Goal: Task Accomplishment & Management: Use online tool/utility

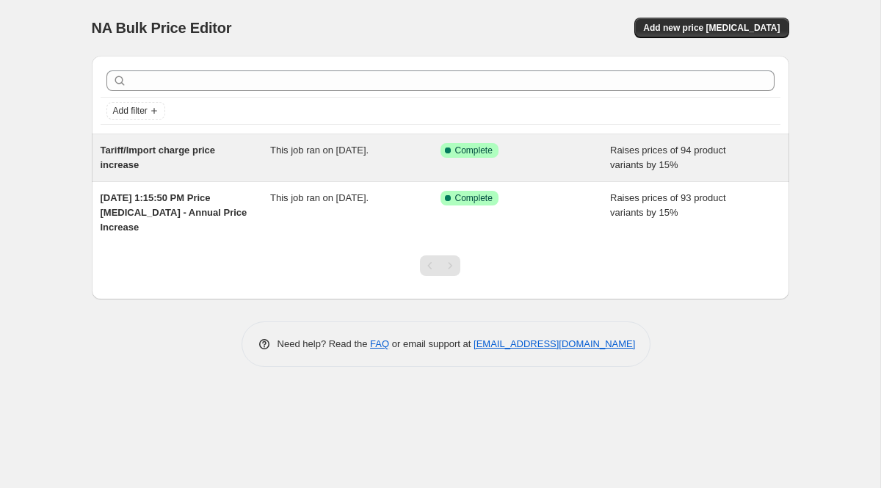
click at [192, 161] on div "Tariff/Import charge price increase" at bounding box center [186, 157] width 170 height 29
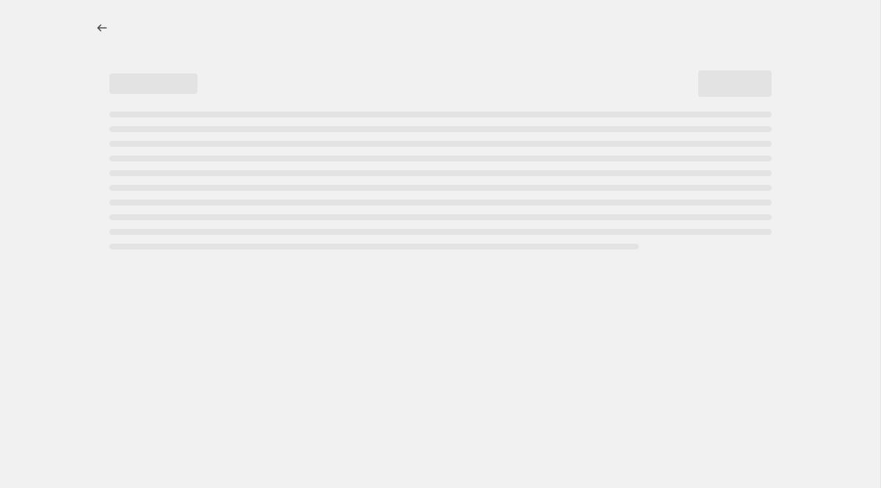
select select "percentage"
select select "remove"
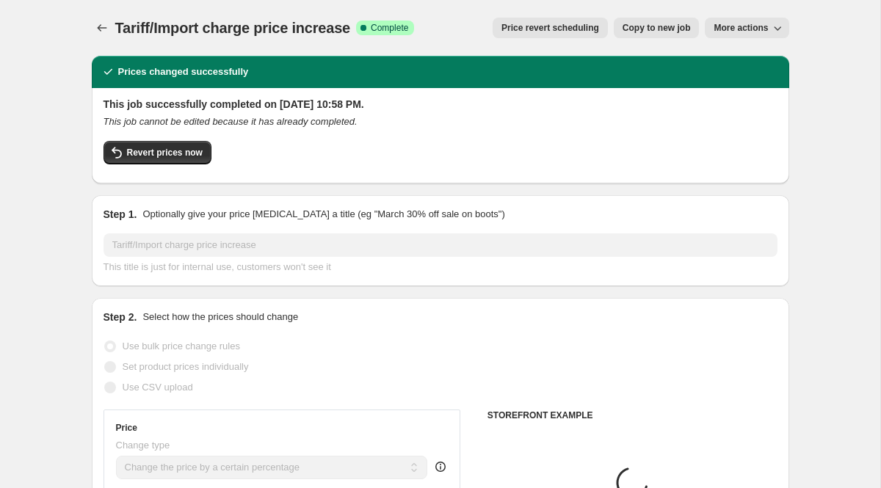
select select "collection"
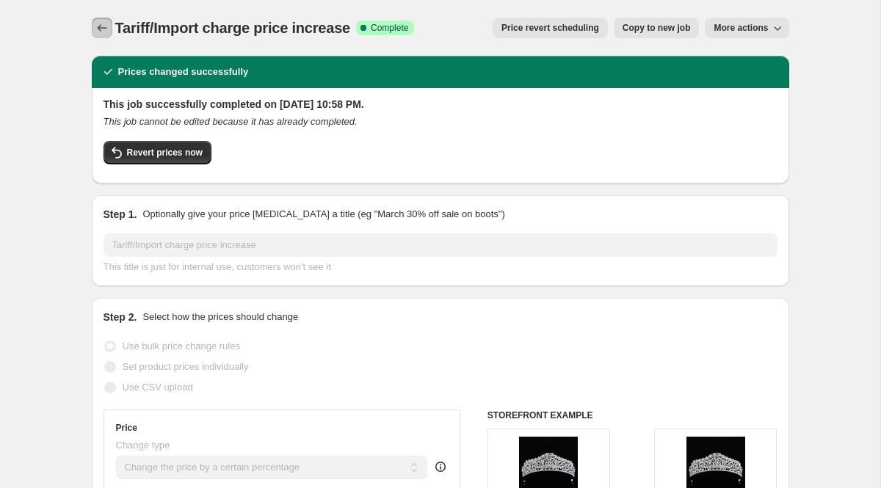
click at [98, 29] on icon "Price change jobs" at bounding box center [102, 27] width 10 height 7
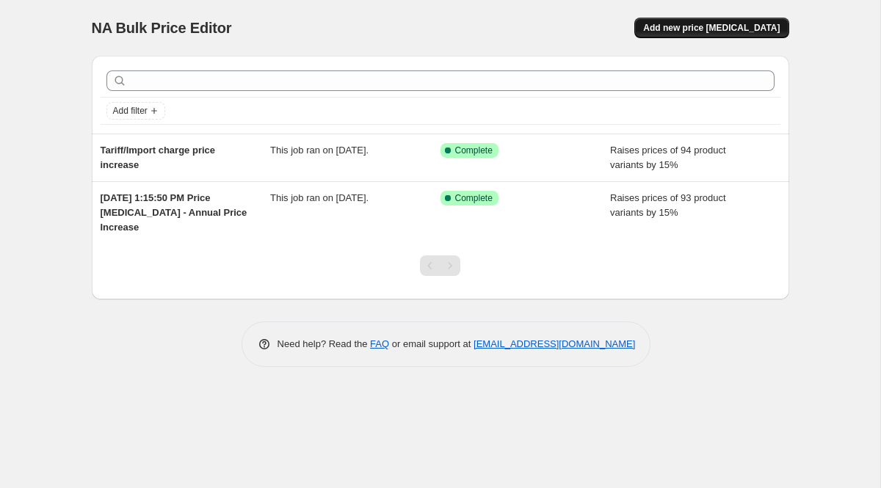
click at [707, 29] on span "Add new price [MEDICAL_DATA]" at bounding box center [711, 28] width 137 height 12
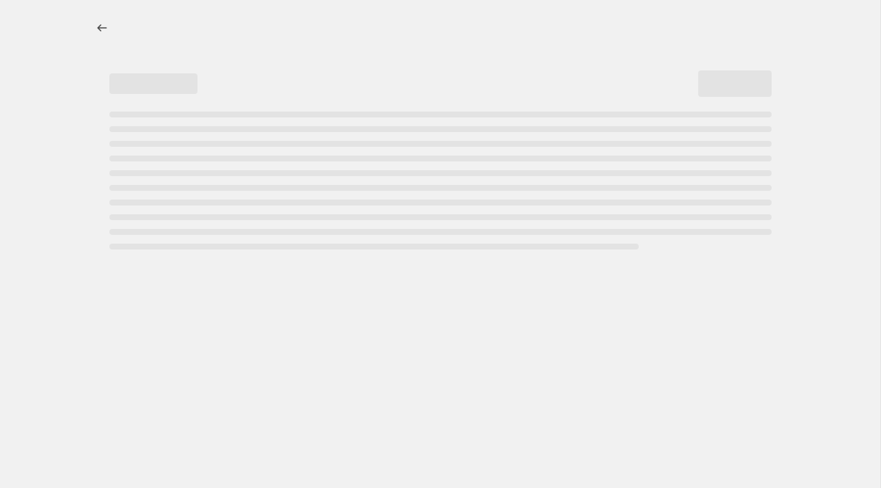
select select "percentage"
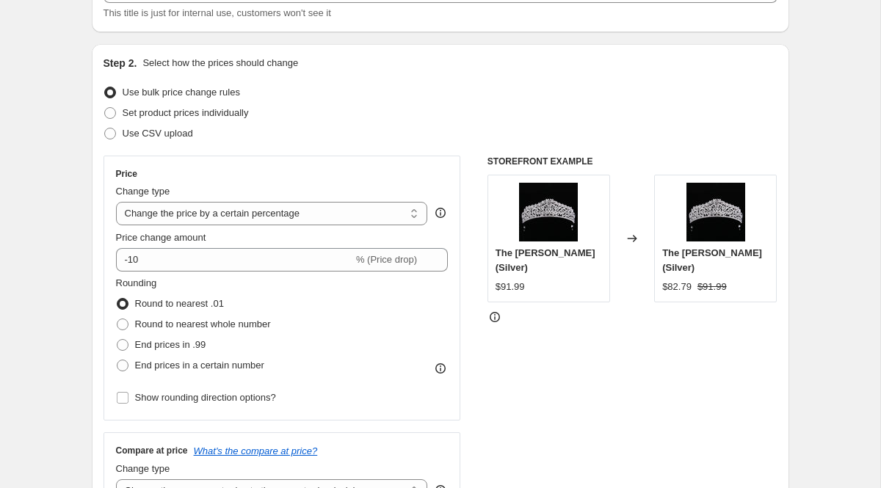
scroll to position [121, 0]
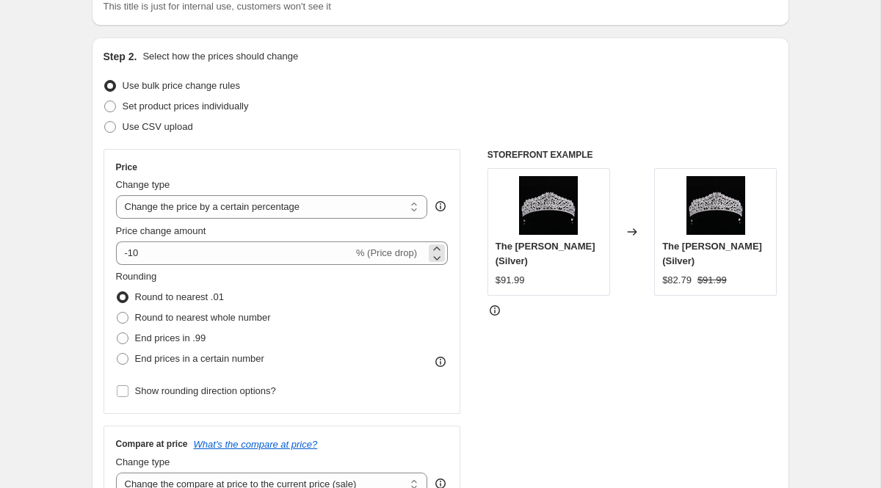
click at [384, 247] on span "% (Price drop)" at bounding box center [386, 252] width 61 height 11
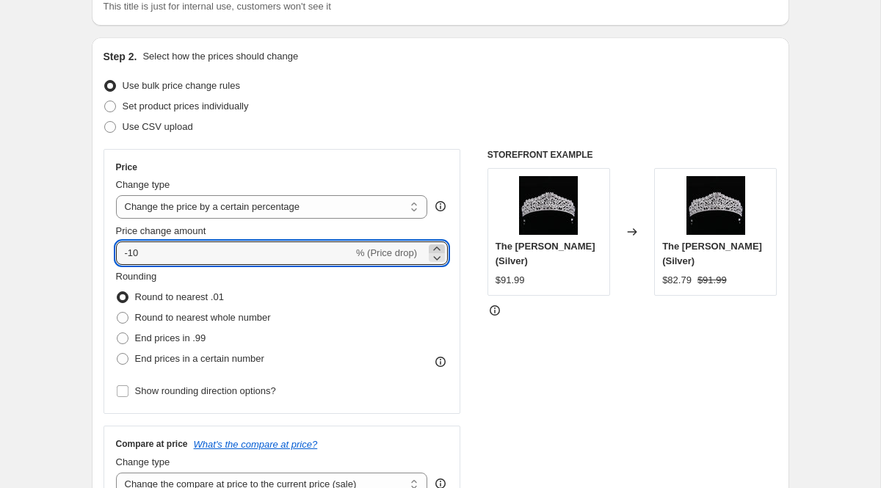
click at [440, 246] on icon at bounding box center [437, 249] width 15 height 15
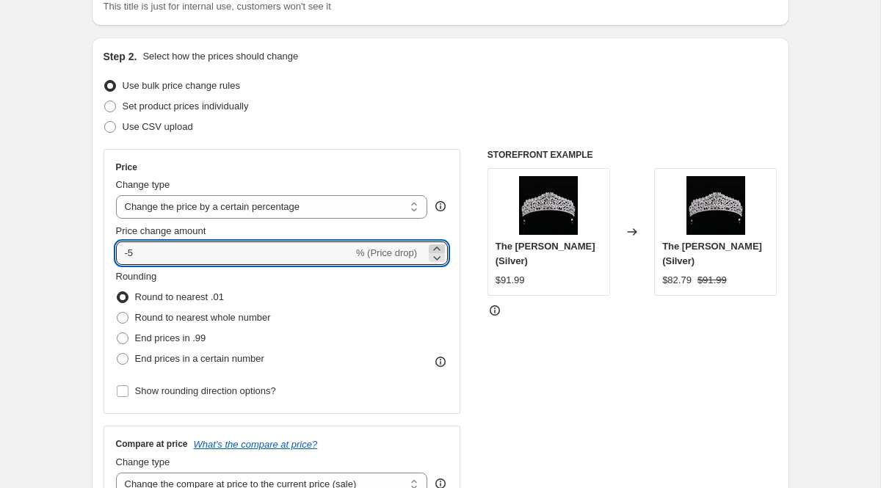
click at [440, 246] on icon at bounding box center [437, 249] width 15 height 15
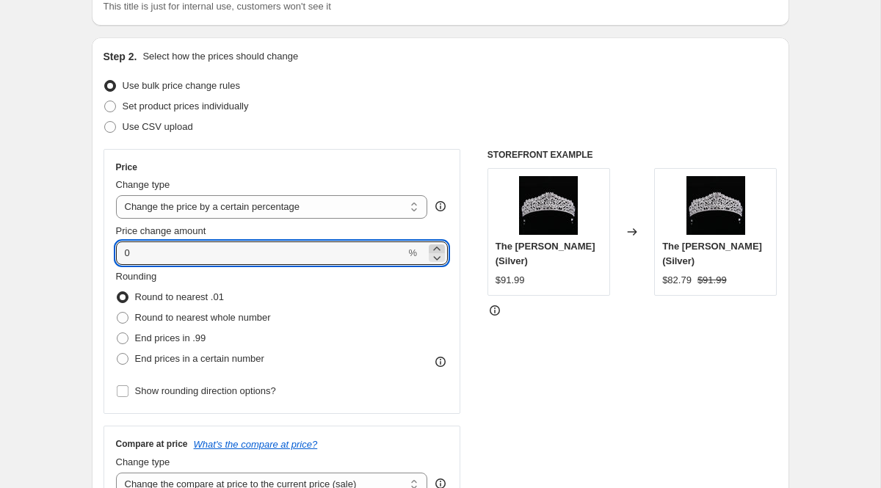
click at [440, 246] on icon at bounding box center [437, 249] width 15 height 15
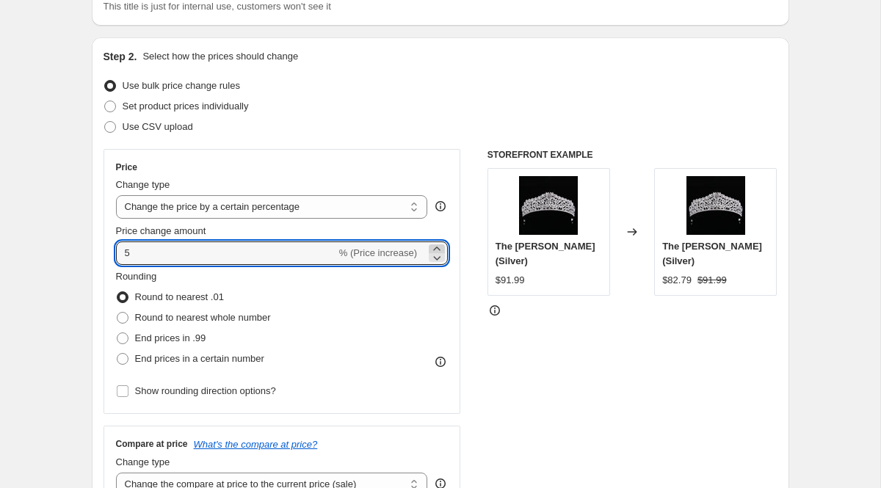
click at [440, 246] on icon at bounding box center [437, 249] width 15 height 15
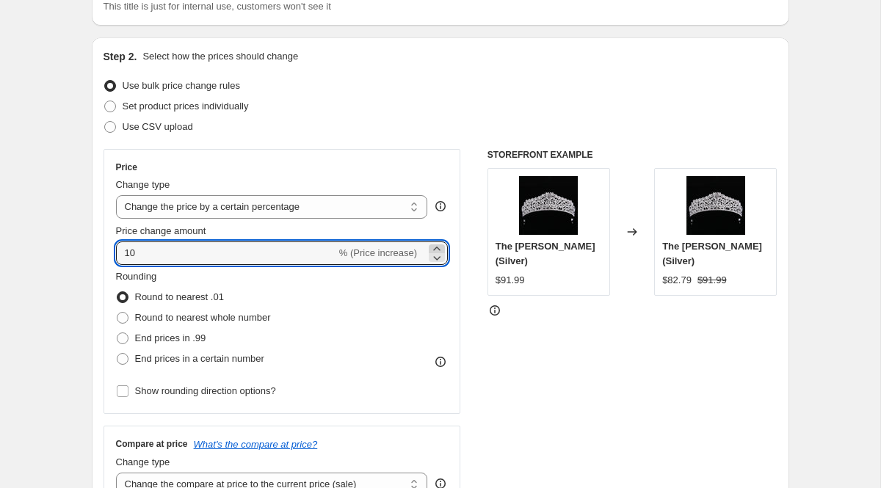
click at [440, 246] on icon at bounding box center [437, 249] width 15 height 15
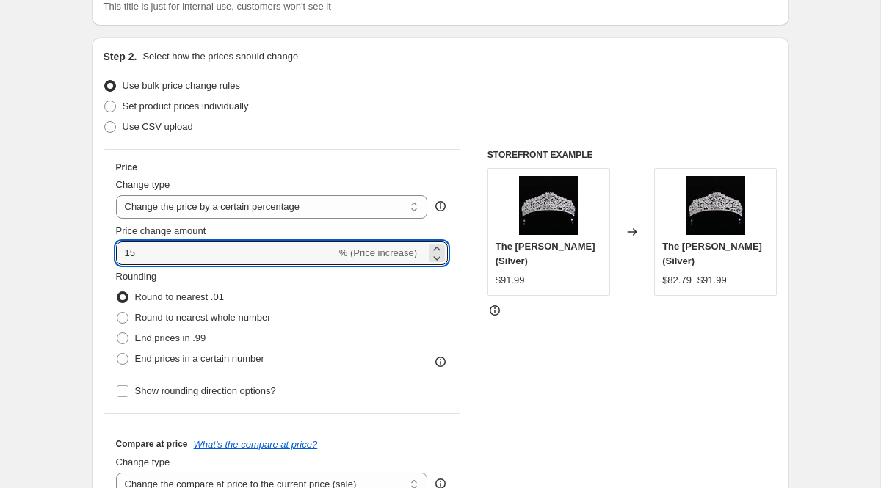
click at [523, 360] on div "STOREFRONT EXAMPLE The [PERSON_NAME] (Silver) $91.99 Changed to The [PERSON_NAM…" at bounding box center [633, 329] width 290 height 360
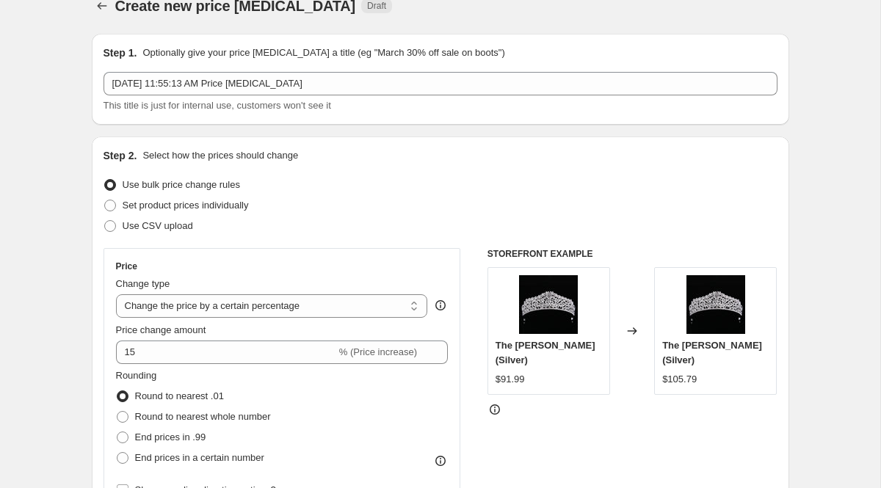
scroll to position [44, 0]
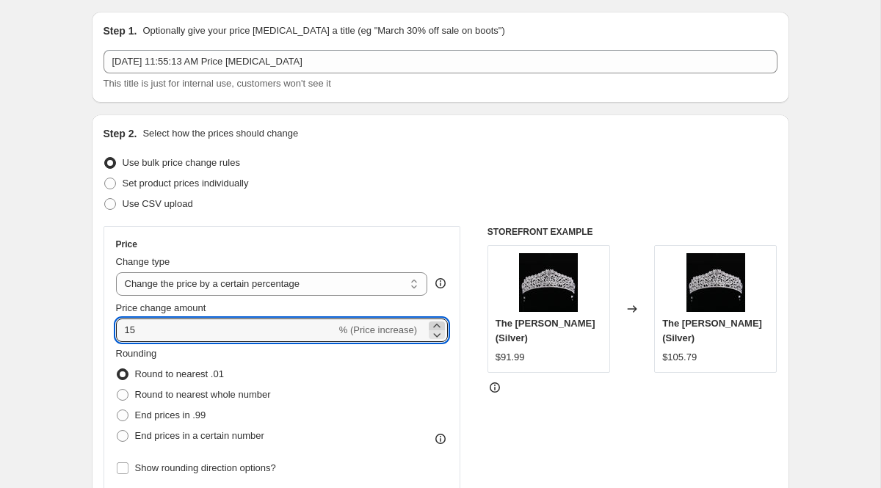
click at [440, 324] on icon at bounding box center [437, 326] width 15 height 15
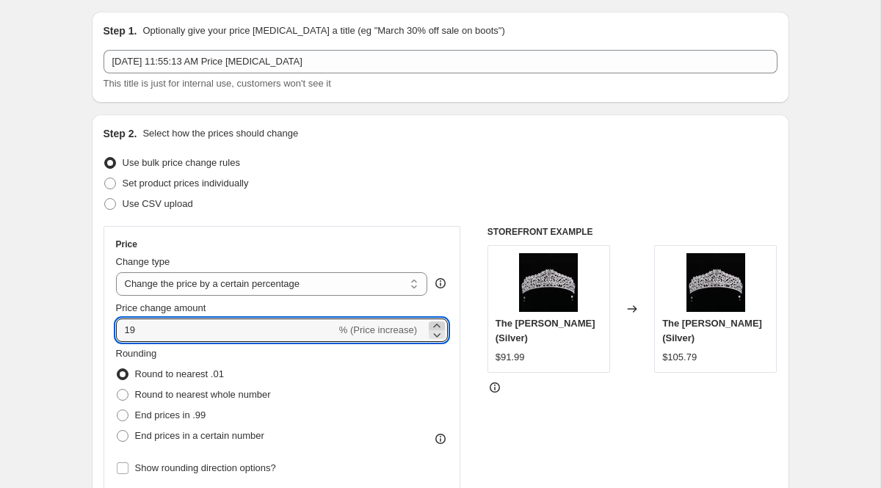
type input "20"
click at [612, 141] on div "Step 2. Select how the prices should change Use bulk price change rules Set pro…" at bounding box center [441, 372] width 674 height 492
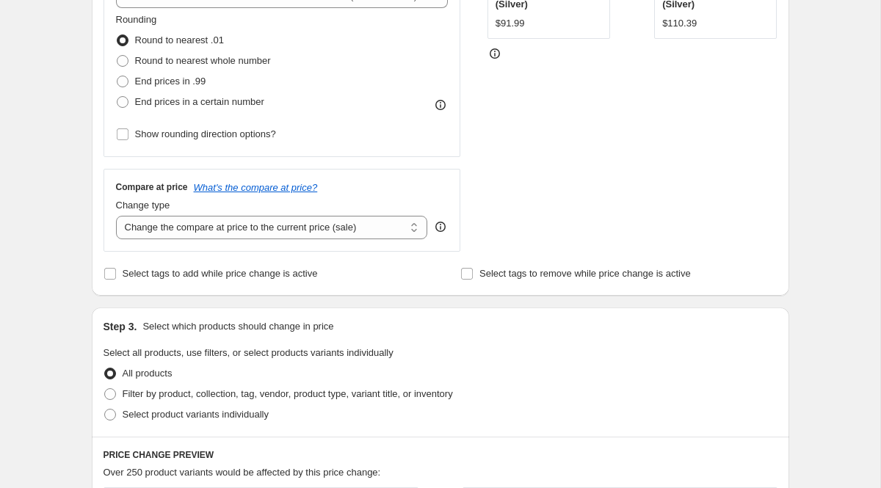
scroll to position [389, 0]
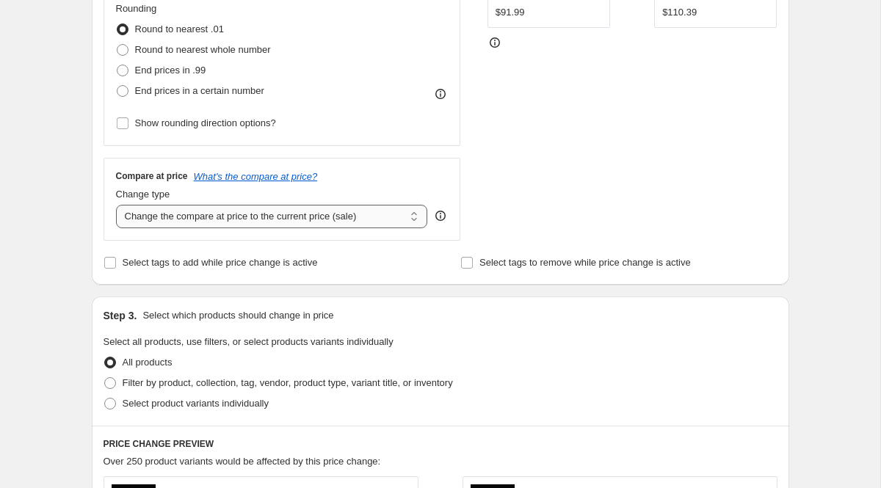
click at [414, 220] on select "Change the compare at price to the current price (sale) Change the compare at p…" at bounding box center [272, 216] width 312 height 23
select select "no_change"
click at [116, 205] on select "Change the compare at price to the current price (sale) Change the compare at p…" at bounding box center [272, 216] width 312 height 23
click at [421, 209] on select "Change the compare at price to the current price (sale) Change the compare at p…" at bounding box center [272, 216] width 312 height 23
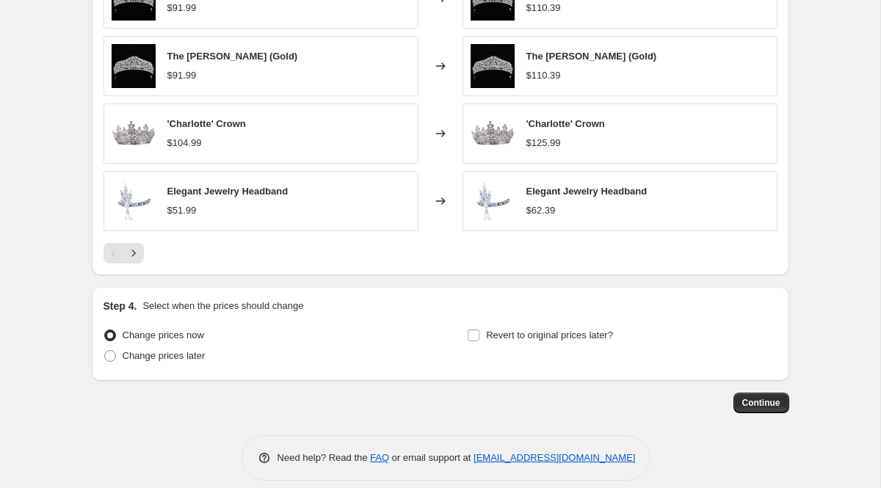
scroll to position [980, 0]
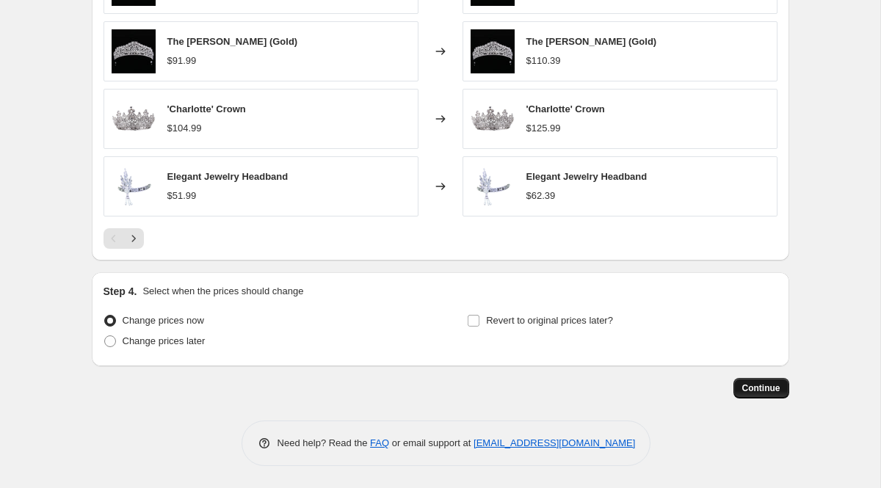
click at [749, 390] on span "Continue" at bounding box center [761, 389] width 38 height 12
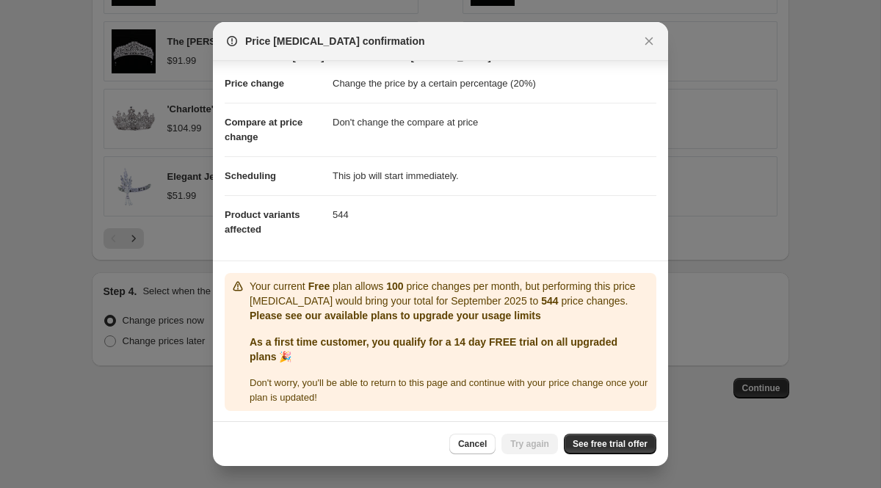
scroll to position [24, 0]
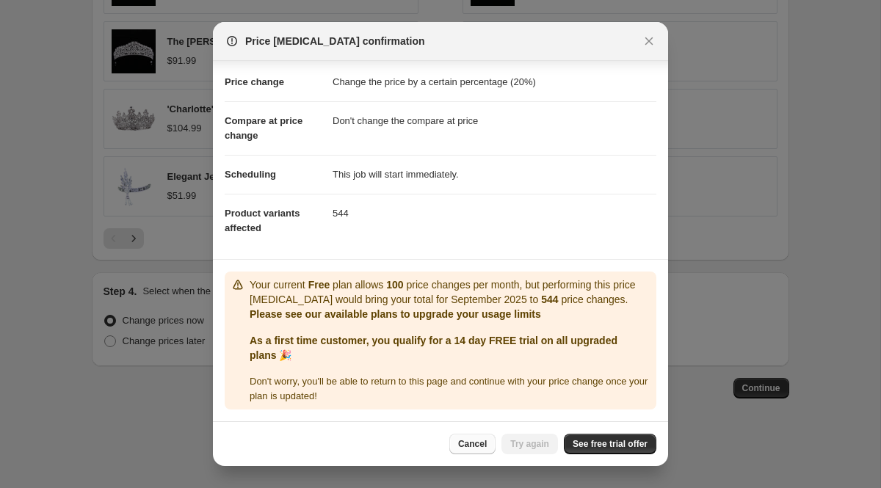
click at [458, 441] on span "Cancel" at bounding box center [472, 444] width 29 height 12
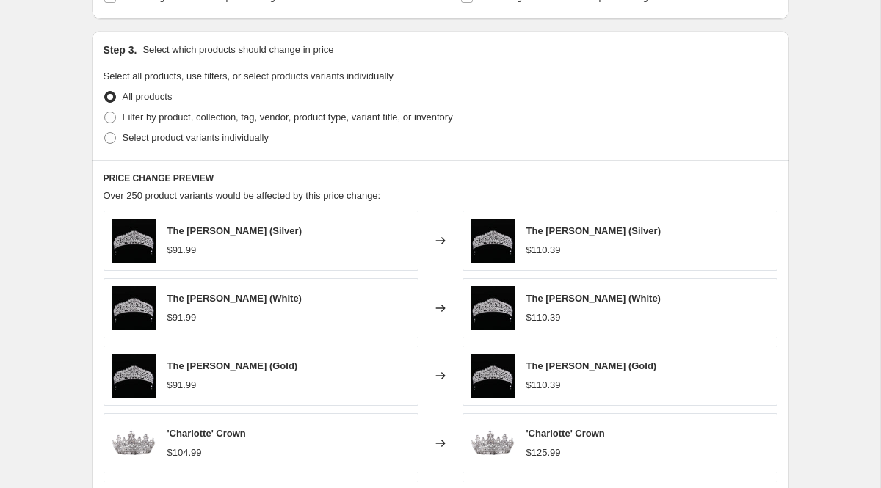
scroll to position [637, 0]
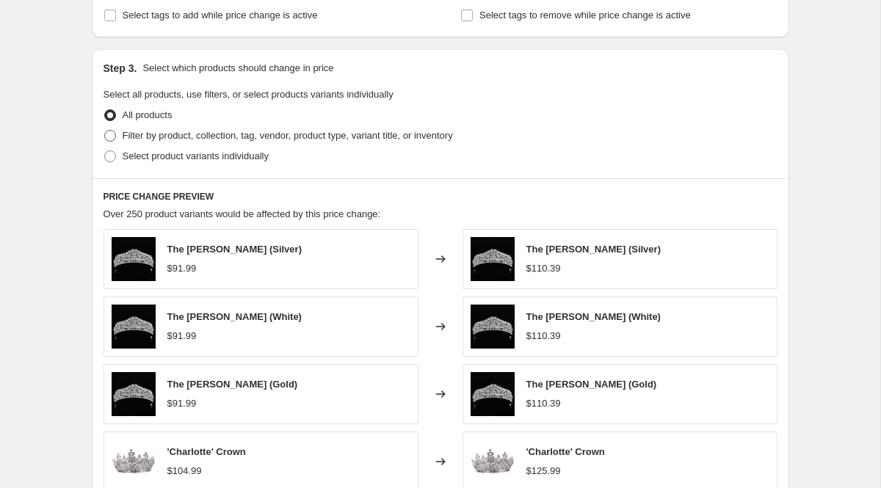
click at [295, 138] on span "Filter by product, collection, tag, vendor, product type, variant title, or inv…" at bounding box center [288, 135] width 330 height 11
click at [105, 131] on input "Filter by product, collection, tag, vendor, product type, variant title, or inv…" at bounding box center [104, 130] width 1 height 1
radio input "true"
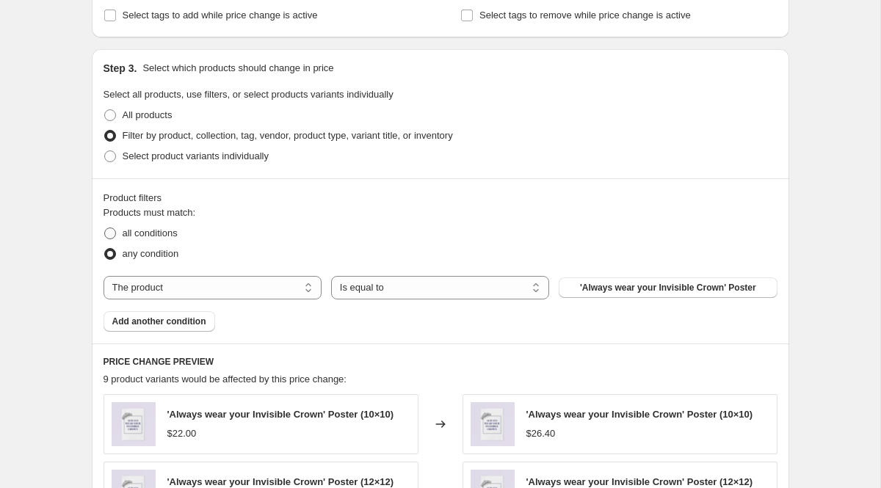
click at [178, 235] on span "all conditions" at bounding box center [150, 233] width 55 height 11
click at [105, 228] on input "all conditions" at bounding box center [104, 228] width 1 height 1
radio input "true"
click at [220, 286] on select "The product The product's collection The product's tag The product's vendor The…" at bounding box center [213, 287] width 218 height 23
select select "collection"
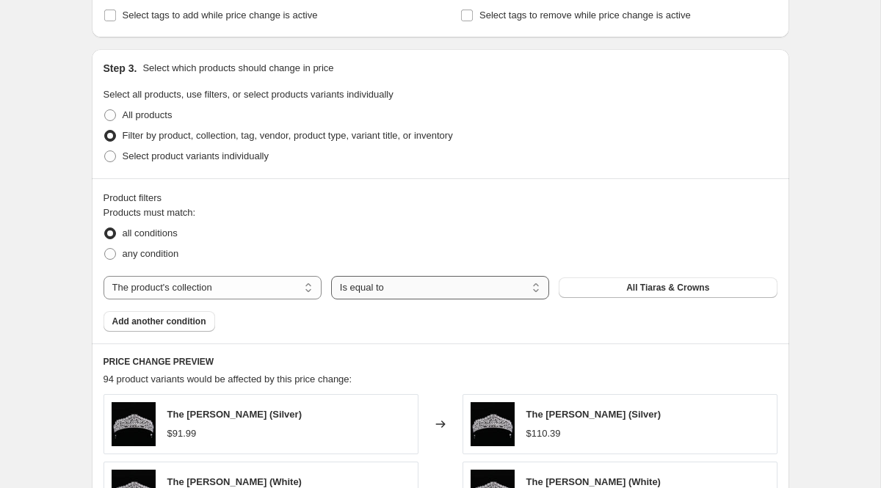
click at [361, 289] on select "Is equal to Is not equal to" at bounding box center [440, 287] width 218 height 23
click at [518, 323] on div "Products must match: all conditions any condition The product The product's col…" at bounding box center [441, 269] width 674 height 126
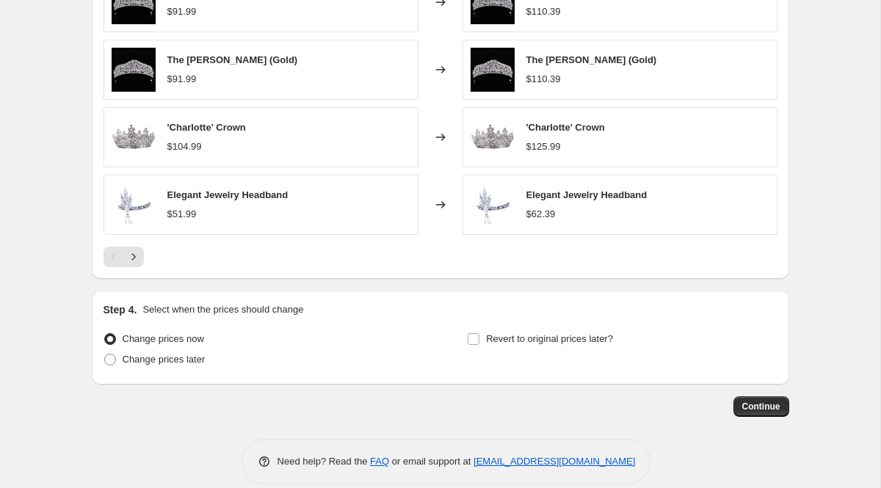
scroll to position [1145, 0]
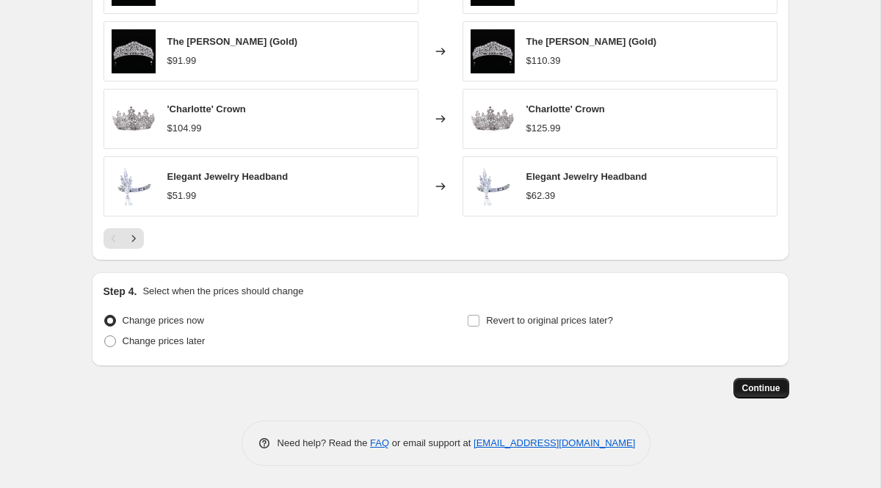
click at [754, 383] on span "Continue" at bounding box center [761, 389] width 38 height 12
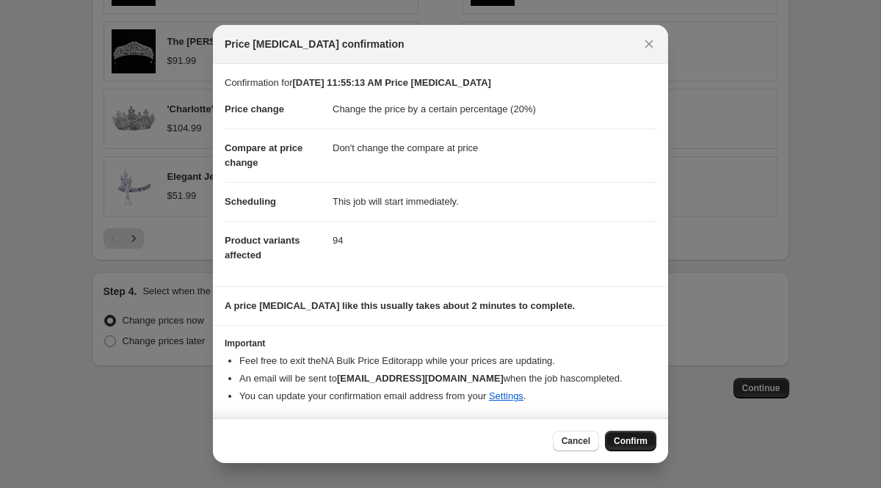
click at [640, 435] on button "Confirm" at bounding box center [630, 441] width 51 height 21
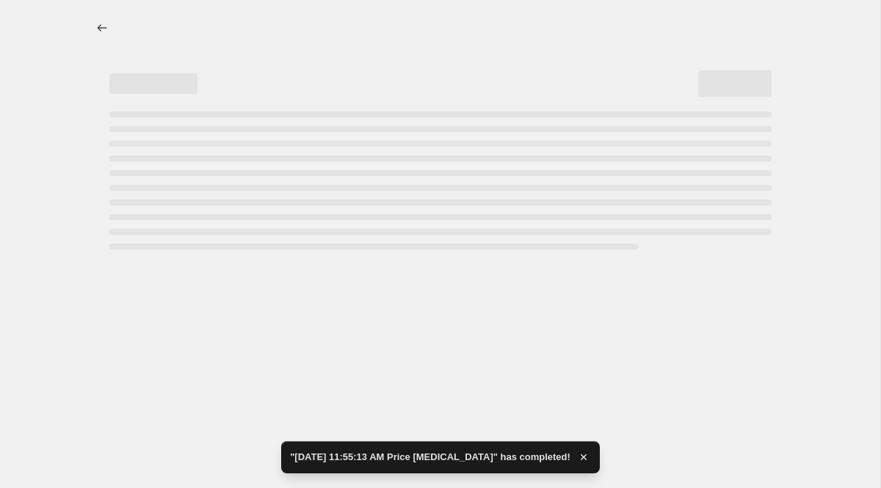
select select "percentage"
select select "no_change"
select select "collection"
